Goal: Information Seeking & Learning: Learn about a topic

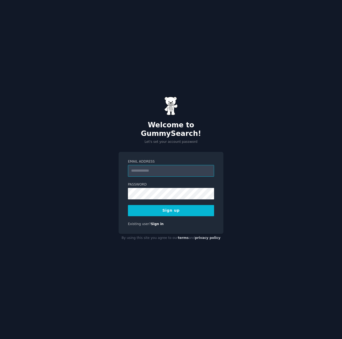
click at [160, 168] on input "Email Address" at bounding box center [171, 171] width 86 height 12
type input "**********"
click at [85, 199] on div "**********" at bounding box center [171, 169] width 342 height 339
click at [162, 208] on button "Sign up" at bounding box center [171, 210] width 86 height 11
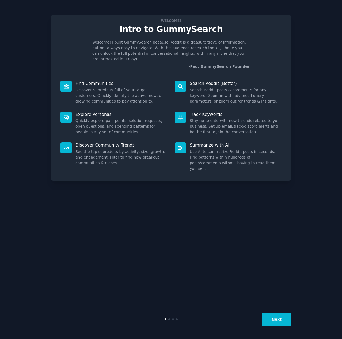
click at [277, 318] on button "Next" at bounding box center [276, 319] width 29 height 13
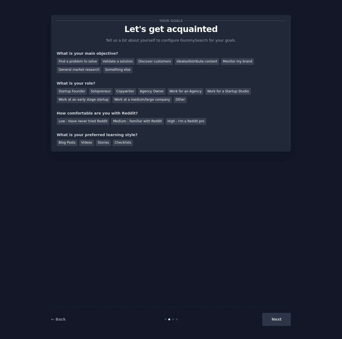
click at [276, 317] on div "Next" at bounding box center [251, 319] width 80 height 13
click at [101, 67] on div "General market research" at bounding box center [79, 70] width 45 height 7
click at [173, 99] on div "Other" at bounding box center [179, 100] width 13 height 7
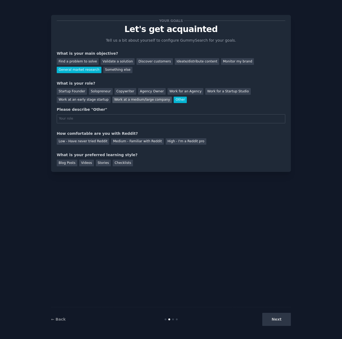
click at [112, 101] on div "Work at a medium/large company" at bounding box center [141, 100] width 59 height 7
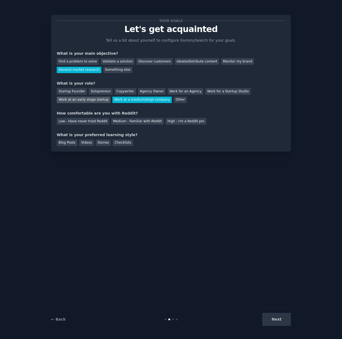
click at [110, 97] on div "Work at an early stage startup" at bounding box center [84, 100] width 54 height 7
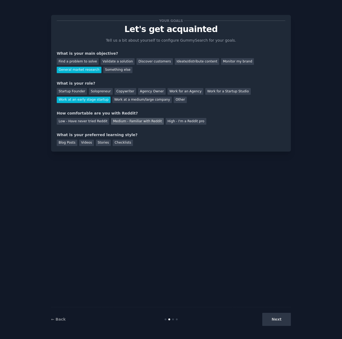
click at [140, 122] on div "Medium - Familiar with Reddit" at bounding box center [137, 121] width 52 height 7
click at [130, 143] on div "Blog Posts Videos Stories Checklists" at bounding box center [171, 142] width 228 height 9
click at [274, 317] on div "Next" at bounding box center [251, 319] width 80 height 13
click at [123, 146] on div "Checklists" at bounding box center [123, 143] width 20 height 7
click at [281, 318] on button "Next" at bounding box center [276, 319] width 29 height 13
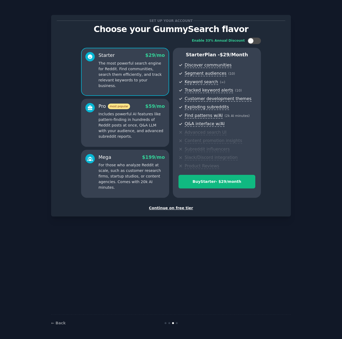
click at [177, 208] on div "Continue on free tier" at bounding box center [171, 209] width 228 height 6
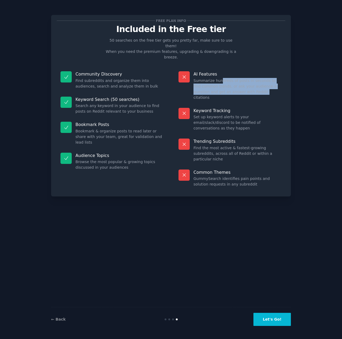
drag, startPoint x: 218, startPoint y: 69, endPoint x: 237, endPoint y: 83, distance: 22.6
click at [237, 83] on dd "Summarize hundreds of posts in seconds to find common trends, or ask your audie…" at bounding box center [237, 89] width 88 height 22
click at [264, 317] on button "Let's Go!" at bounding box center [271, 319] width 37 height 13
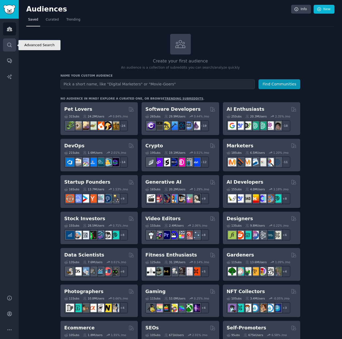
click at [14, 43] on link "Search" at bounding box center [9, 44] width 13 height 13
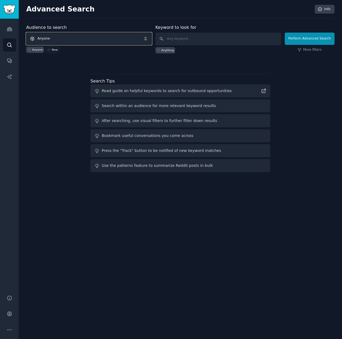
click at [96, 40] on span "Anyone" at bounding box center [88, 39] width 125 height 12
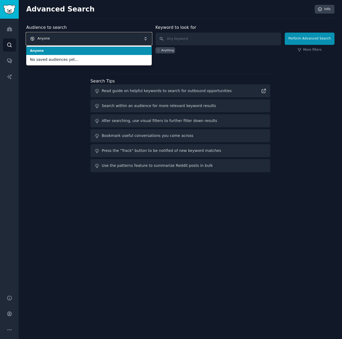
click at [96, 40] on span "Anyone" at bounding box center [88, 39] width 125 height 12
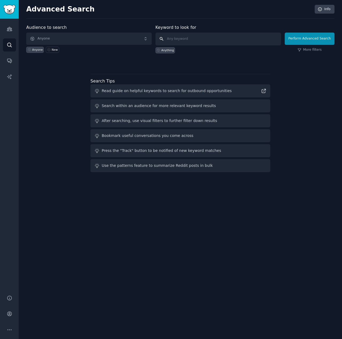
click at [179, 40] on input "text" at bounding box center [217, 39] width 125 height 13
click at [308, 50] on link "More filters" at bounding box center [309, 50] width 24 height 5
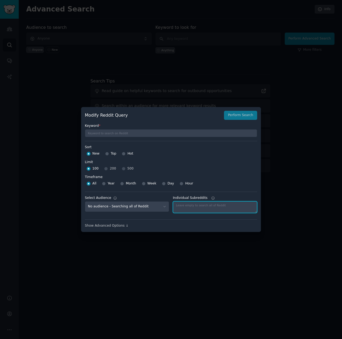
click at [197, 207] on textarea "Individual Subreddits" at bounding box center [215, 208] width 84 height 12
click at [211, 198] on icon at bounding box center [213, 198] width 4 height 4
click at [209, 202] on textarea "Individual Subreddits" at bounding box center [215, 208] width 84 height 12
click at [210, 206] on textarea "Individual Subreddits" at bounding box center [215, 208] width 84 height 12
type textarea "facebook"
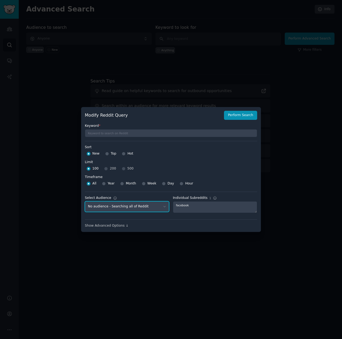
click at [130, 205] on select "No audience - Searching all of Reddit" at bounding box center [127, 207] width 84 height 11
drag, startPoint x: 134, startPoint y: 207, endPoint x: 131, endPoint y: 203, distance: 4.6
click at [134, 207] on select "No audience - Searching all of Reddit" at bounding box center [127, 207] width 84 height 11
click at [111, 184] on span "Year" at bounding box center [110, 183] width 7 height 5
click at [106, 184] on input "Year" at bounding box center [104, 184] width 4 height 4
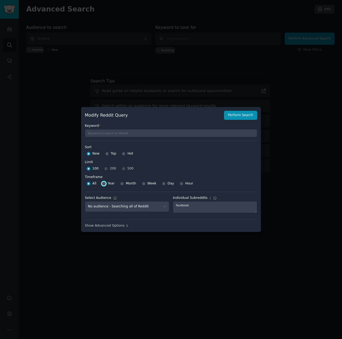
radio input "true"
click at [110, 227] on div "Show Advanced Options ↓" at bounding box center [171, 226] width 172 height 5
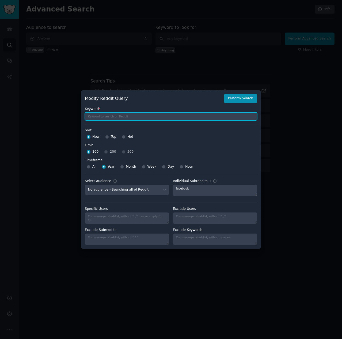
click at [108, 117] on input "text" at bounding box center [171, 117] width 172 height 8
type input "Newsfeed"
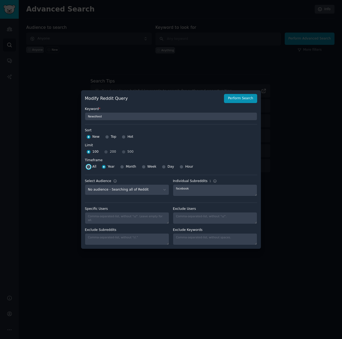
click at [87, 168] on input "All" at bounding box center [89, 167] width 4 height 4
radio input "true"
click at [248, 96] on button "Perform Search" at bounding box center [240, 98] width 33 height 9
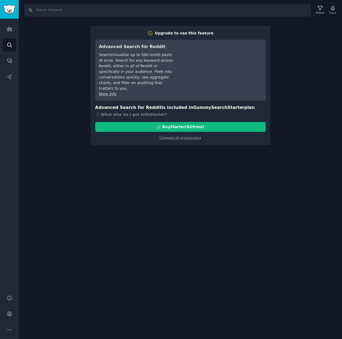
click at [179, 291] on div "Search Filters Track Upgrade to use this feature Advanced Search for Reddit Sea…" at bounding box center [180, 169] width 323 height 339
click at [13, 64] on link "Conversations" at bounding box center [9, 60] width 13 height 13
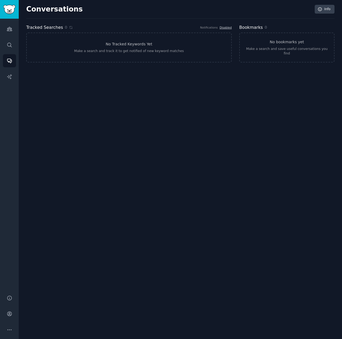
click at [9, 52] on div "Audiences Search Conversations AI Reports" at bounding box center [9, 154] width 19 height 270
click at [4, 71] on link "AI Reports" at bounding box center [9, 76] width 13 height 13
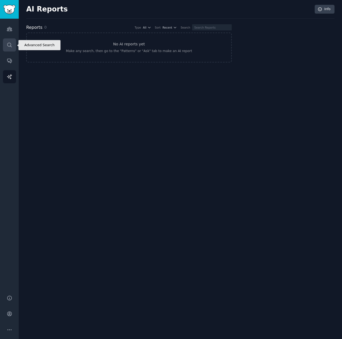
click at [8, 46] on icon "Sidebar" at bounding box center [9, 45] width 4 height 4
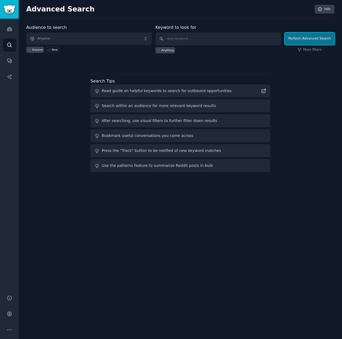
click at [318, 40] on button "Perform Advanced Search" at bounding box center [309, 39] width 50 height 12
click at [301, 49] on icon at bounding box center [299, 50] width 4 height 4
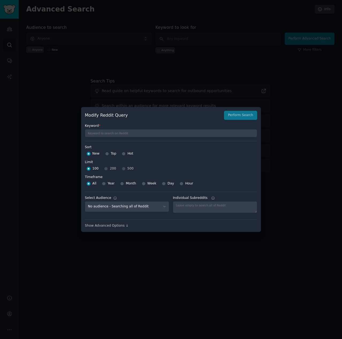
click at [106, 220] on div "Show Advanced Options ↓" at bounding box center [171, 224] width 172 height 9
click at [108, 224] on div "Show Advanced Options ↓" at bounding box center [171, 226] width 172 height 5
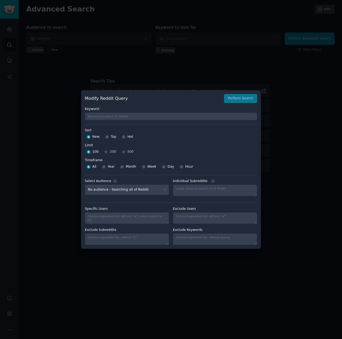
click at [61, 141] on div at bounding box center [171, 169] width 342 height 339
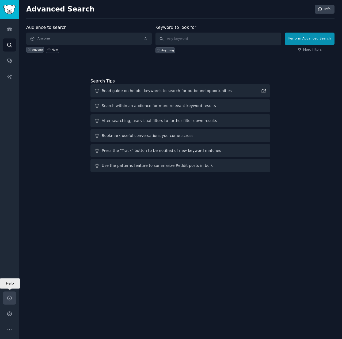
click at [8, 300] on icon "Sidebar" at bounding box center [9, 298] width 4 height 4
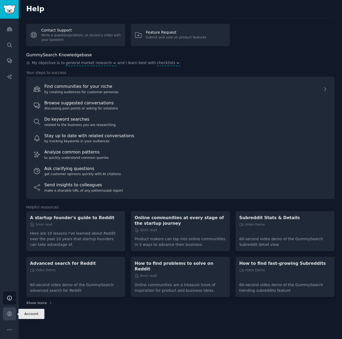
click at [9, 319] on link "Account" at bounding box center [9, 314] width 13 height 13
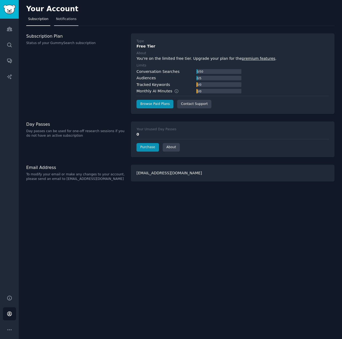
drag, startPoint x: 67, startPoint y: 14, endPoint x: 65, endPoint y: 18, distance: 4.2
click at [66, 15] on div "Your Account Subscription Notifications Subscription Plan Status of your GummyS…" at bounding box center [180, 169] width 323 height 339
click at [65, 18] on span "Notifications" at bounding box center [66, 19] width 21 height 5
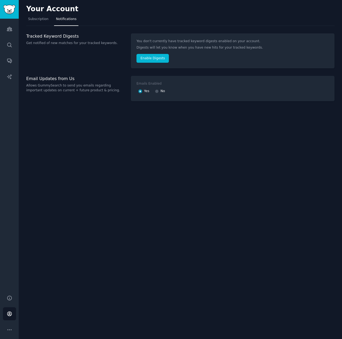
click at [158, 91] on div "No" at bounding box center [160, 91] width 10 height 9
click at [155, 90] on input "No" at bounding box center [157, 92] width 4 height 4
radio input "false"
radio input "true"
click at [71, 118] on div "Your Account Subscription Notifications Tracked Keyword Digests Get notified of…" at bounding box center [180, 169] width 323 height 339
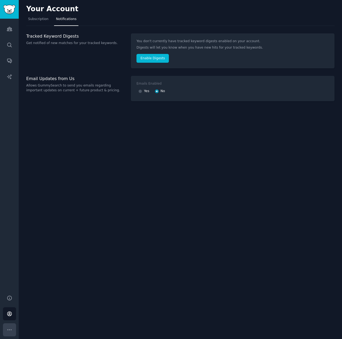
click at [6, 327] on button "More" at bounding box center [9, 330] width 13 height 13
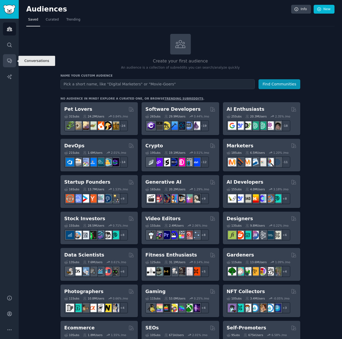
click at [7, 62] on icon "Sidebar" at bounding box center [10, 61] width 6 height 6
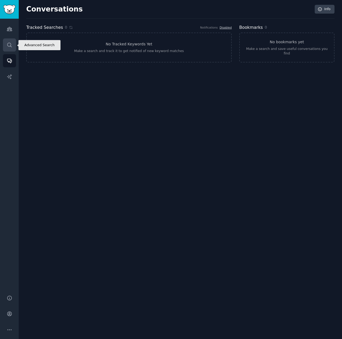
click at [8, 46] on icon "Sidebar" at bounding box center [9, 45] width 4 height 4
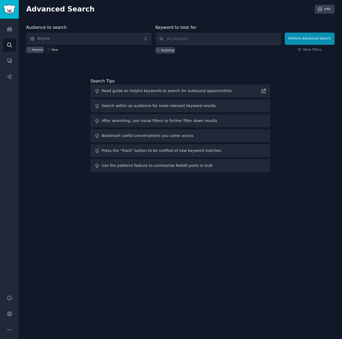
click at [310, 53] on div "Audience to search Anyone Anyone New Keyword to look for Anything Perform Advan…" at bounding box center [180, 44] width 308 height 40
click at [311, 52] on link "More filters" at bounding box center [309, 50] width 24 height 5
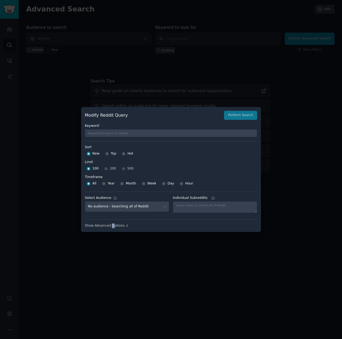
click at [110, 225] on div "Show Advanced Options ↓" at bounding box center [171, 226] width 172 height 5
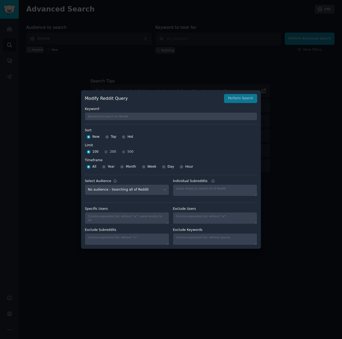
click at [133, 81] on div at bounding box center [171, 169] width 342 height 339
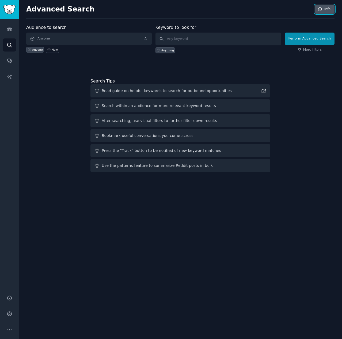
click at [332, 7] on link "Info" at bounding box center [324, 9] width 20 height 9
